Goal: Find specific page/section: Find specific page/section

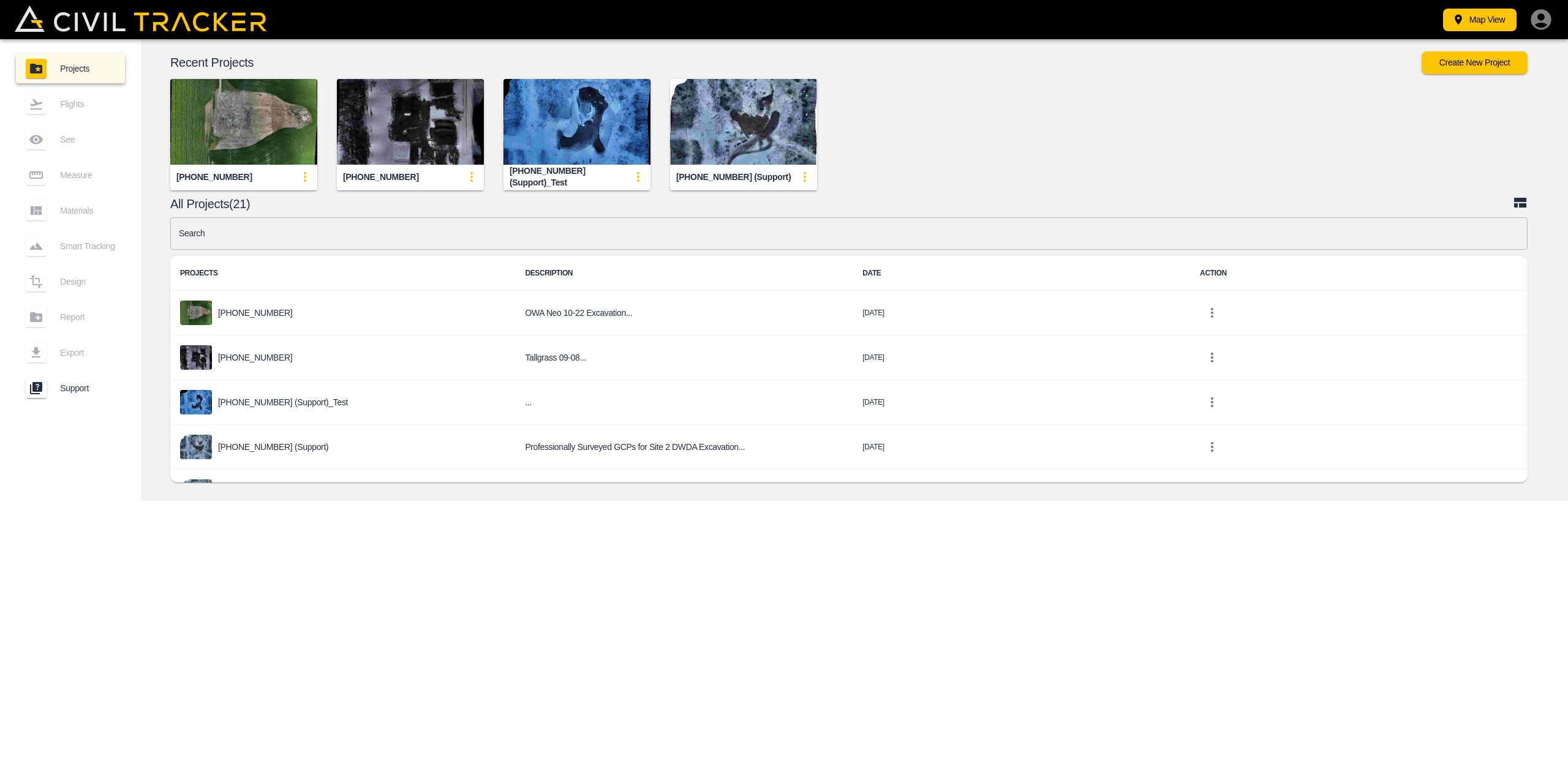
click at [223, 148] on img "button" at bounding box center [244, 122] width 147 height 86
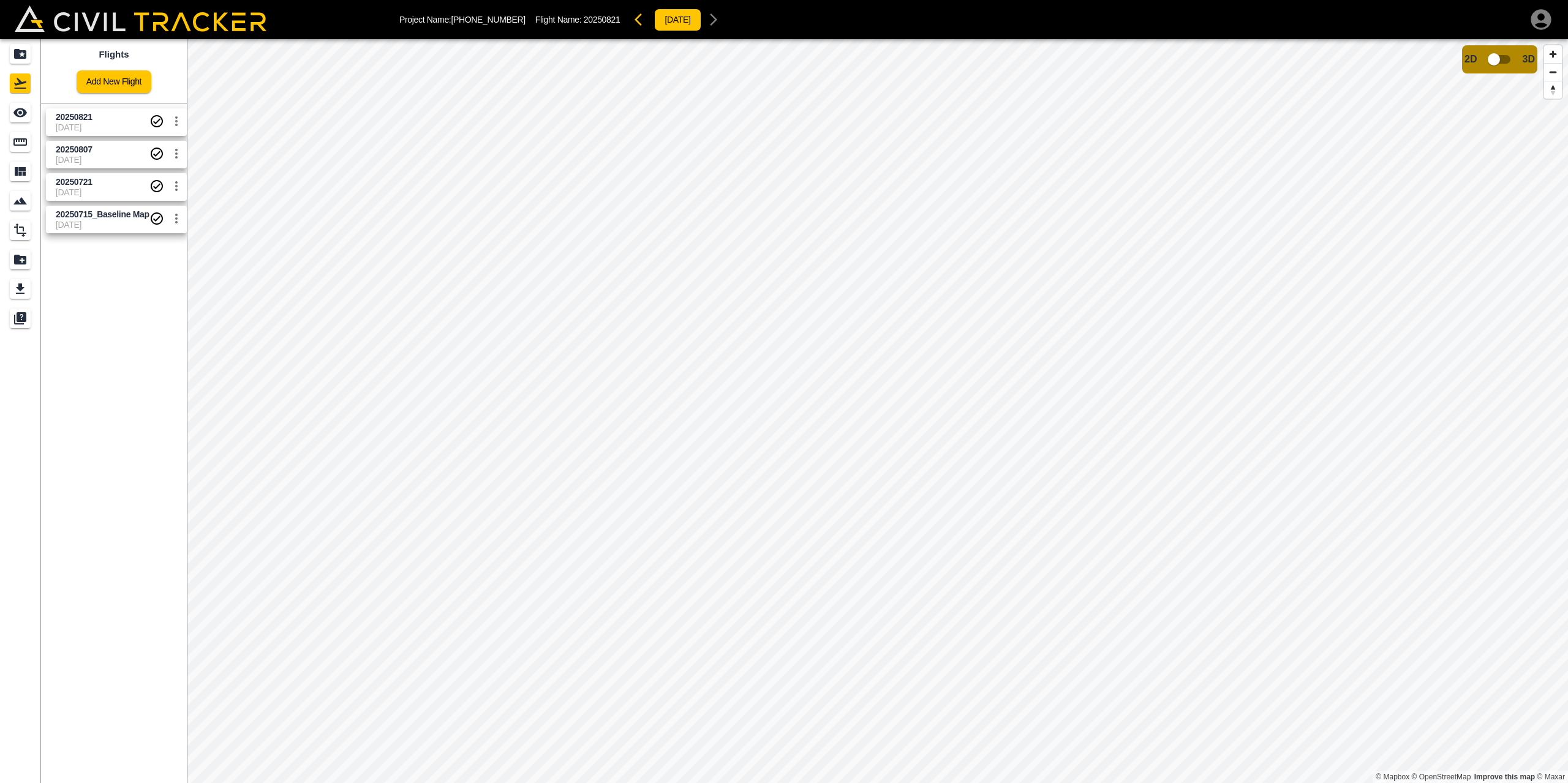
click at [109, 120] on span "20250821" at bounding box center [102, 117] width 94 height 12
click at [634, 20] on icon "button" at bounding box center [642, 20] width 14 height 14
click at [684, 22] on div "[DATE]" at bounding box center [732, 20] width 96 height 25
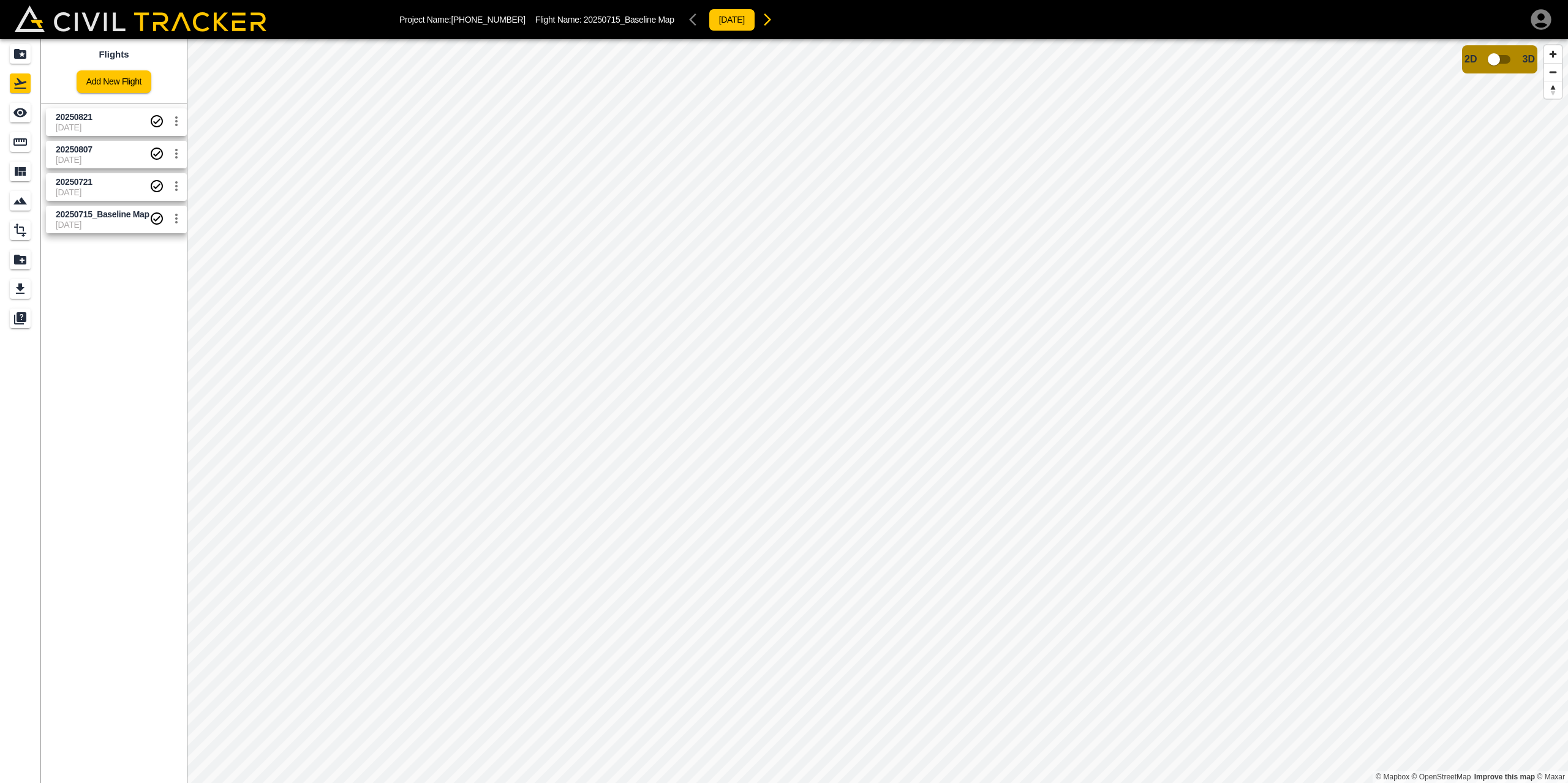
click at [584, 20] on span "20250715_Baseline Map" at bounding box center [629, 20] width 91 height 10
click at [53, 23] on img at bounding box center [140, 18] width 252 height 25
drag, startPoint x: 17, startPoint y: 22, endPoint x: 56, endPoint y: 25, distance: 39.1
click at [18, 22] on img at bounding box center [140, 18] width 252 height 25
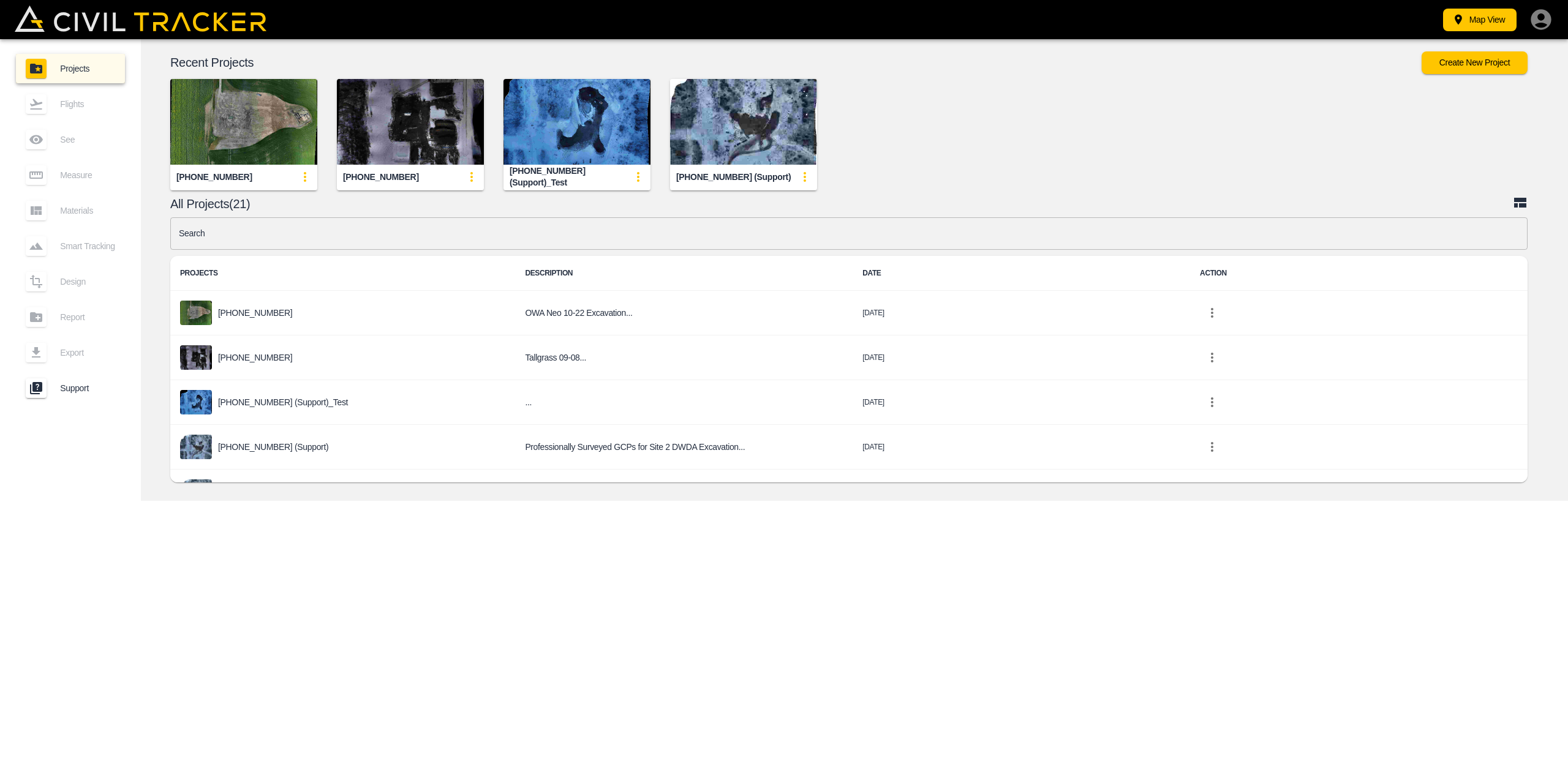
click at [235, 140] on img "button" at bounding box center [244, 122] width 147 height 86
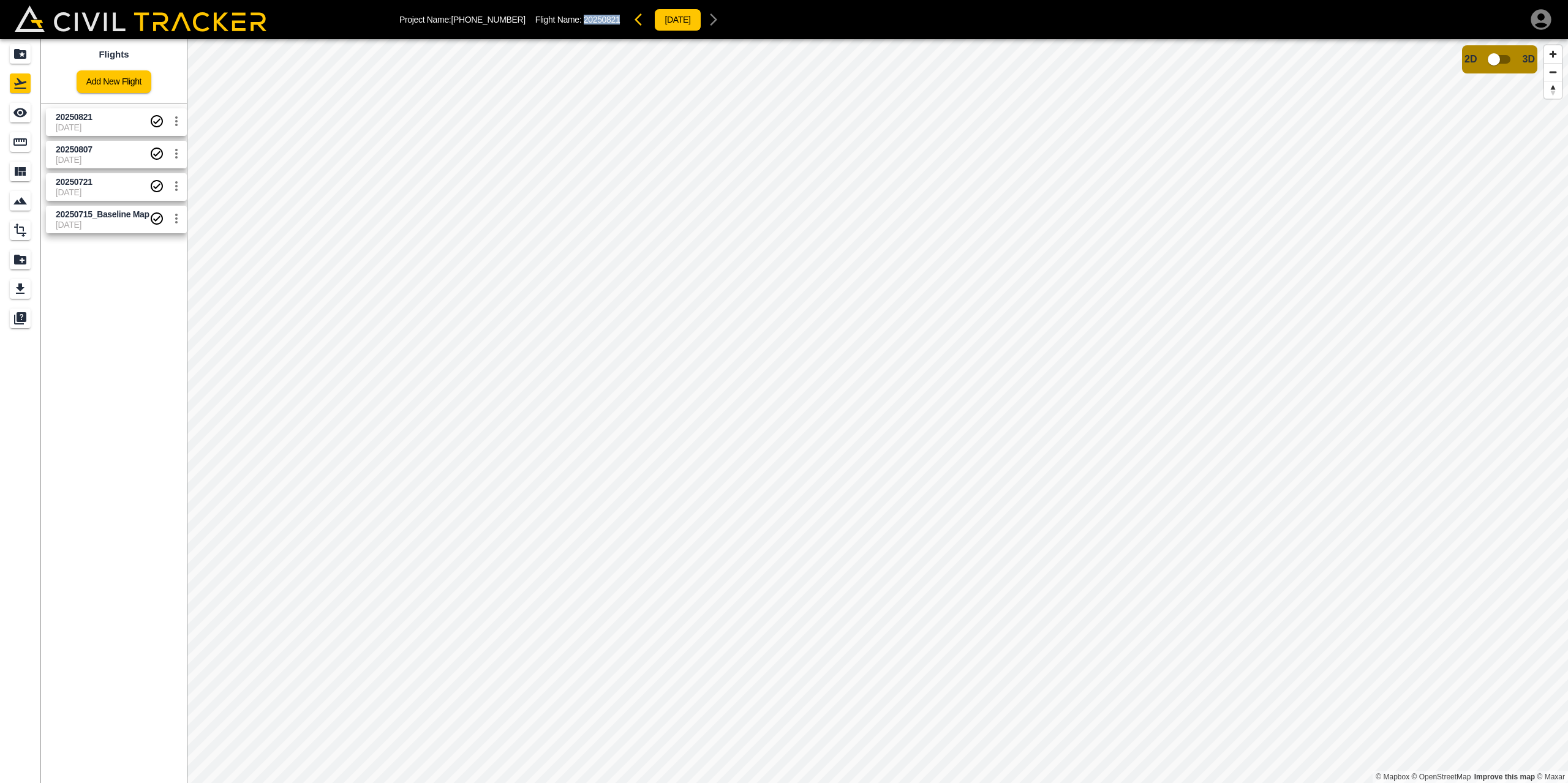
drag, startPoint x: 593, startPoint y: 20, endPoint x: 557, endPoint y: 22, distance: 36.1
click at [557, 22] on p "Flight Name: 20250821" at bounding box center [577, 20] width 85 height 10
click at [634, 19] on icon "button" at bounding box center [638, 20] width 7 height 12
click at [634, 19] on icon "button" at bounding box center [642, 20] width 14 height 14
click at [1495, 61] on input "checkbox" at bounding box center [1493, 59] width 70 height 23
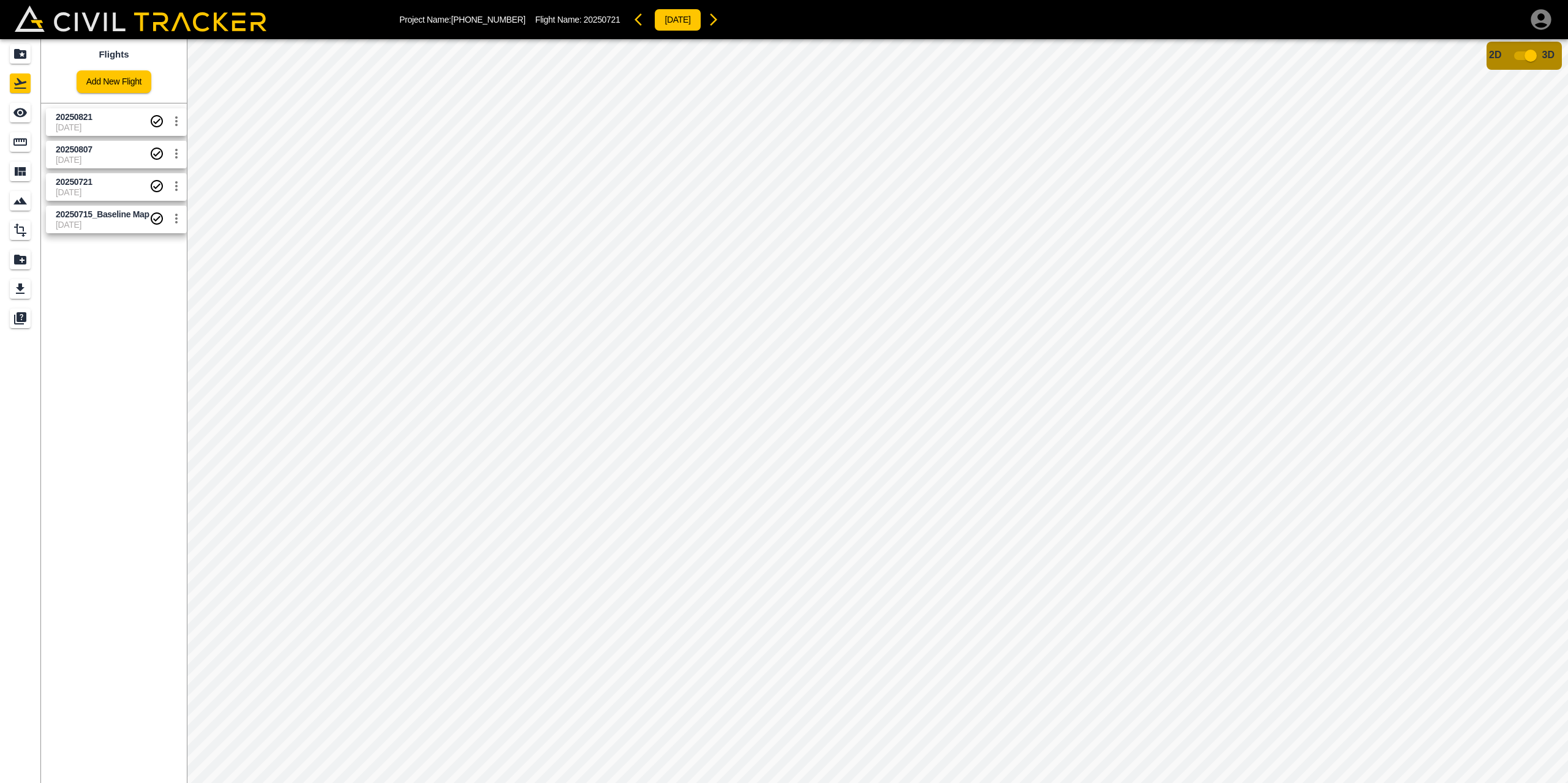
click at [706, 20] on icon "button" at bounding box center [713, 20] width 14 height 14
click at [705, 19] on div "[DATE]" at bounding box center [677, 20] width 96 height 25
click at [1529, 54] on input "checkbox" at bounding box center [1530, 56] width 70 height 23
drag, startPoint x: 510, startPoint y: 15, endPoint x: 585, endPoint y: 21, distance: 75.2
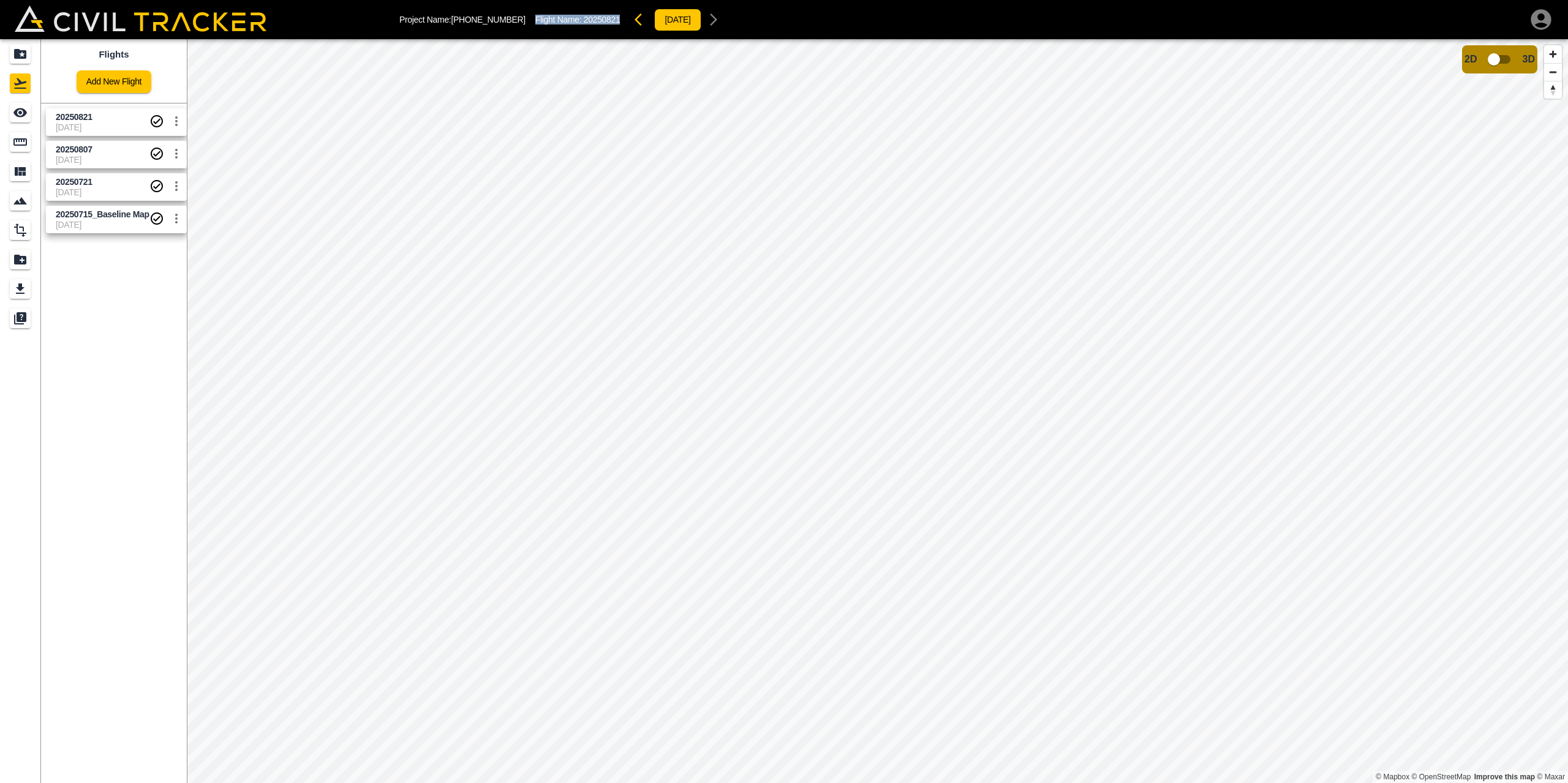
click at [595, 17] on div "Project Name: 3724-25-002 Flight Name: 20250821 2025-08-21" at bounding box center [563, 20] width 326 height 25
click at [22, 287] on icon "Export" at bounding box center [20, 289] width 9 height 10
click at [172, 81] on icon "button" at bounding box center [171, 88] width 14 height 14
